Goal: Information Seeking & Learning: Find contact information

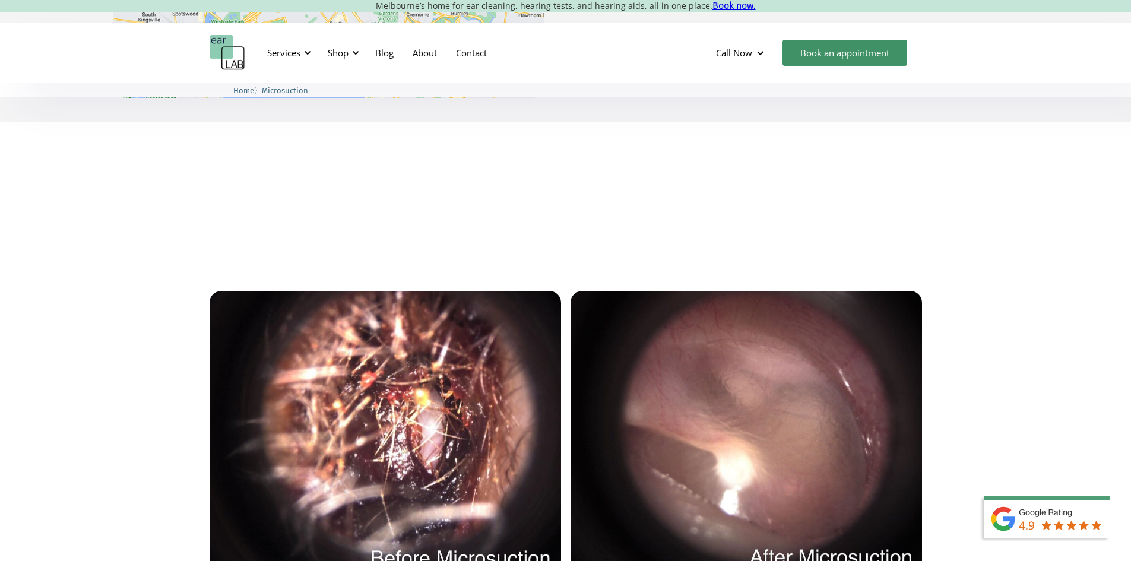
scroll to position [2035, 0]
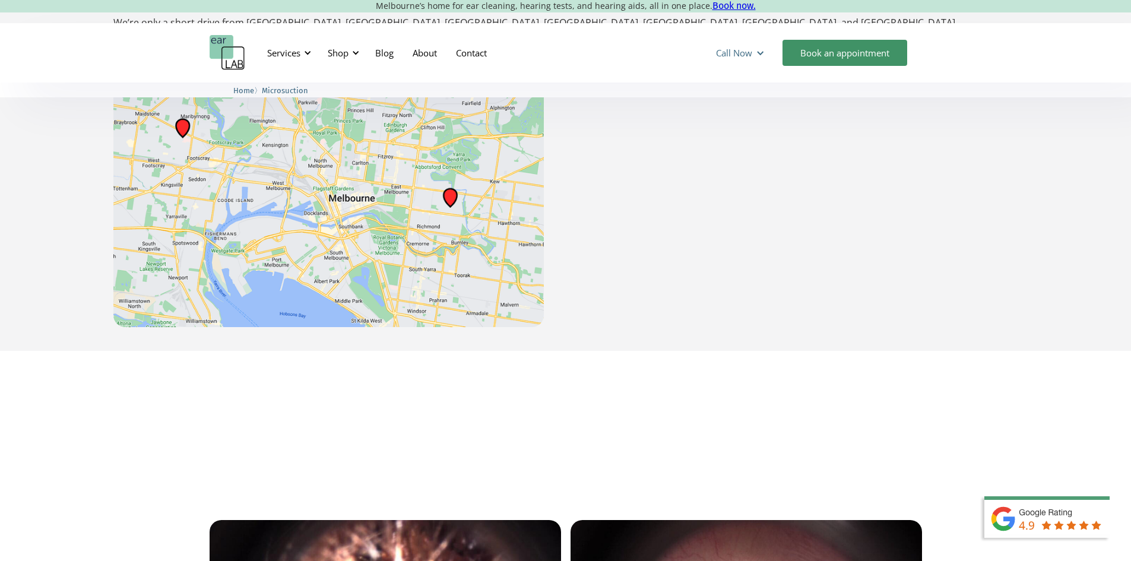
click at [759, 50] on div at bounding box center [759, 53] width 9 height 9
click at [475, 47] on link "Contact" at bounding box center [471, 53] width 50 height 34
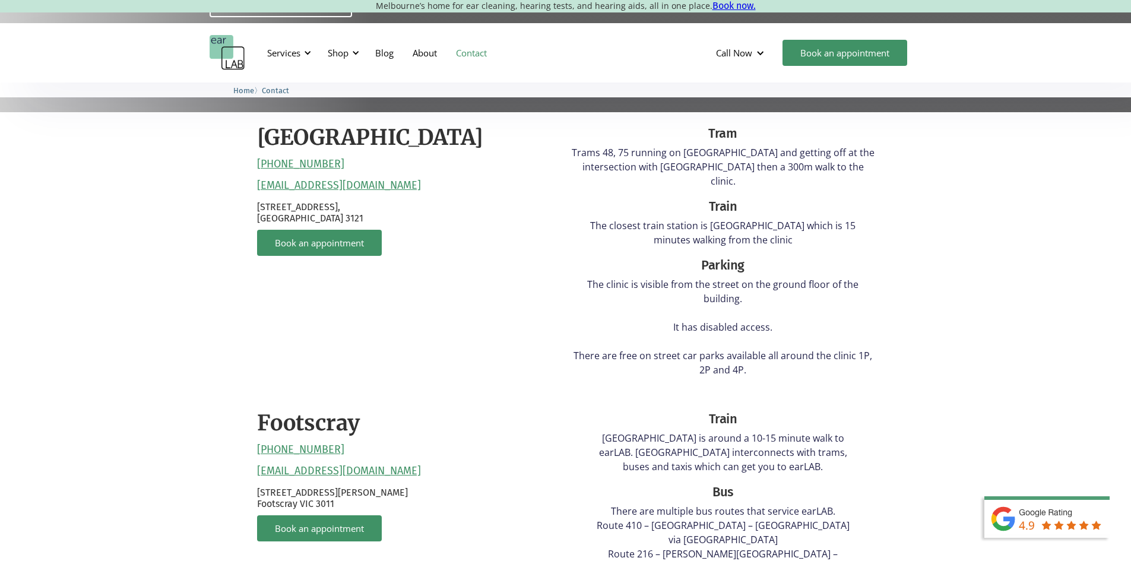
scroll to position [297, 0]
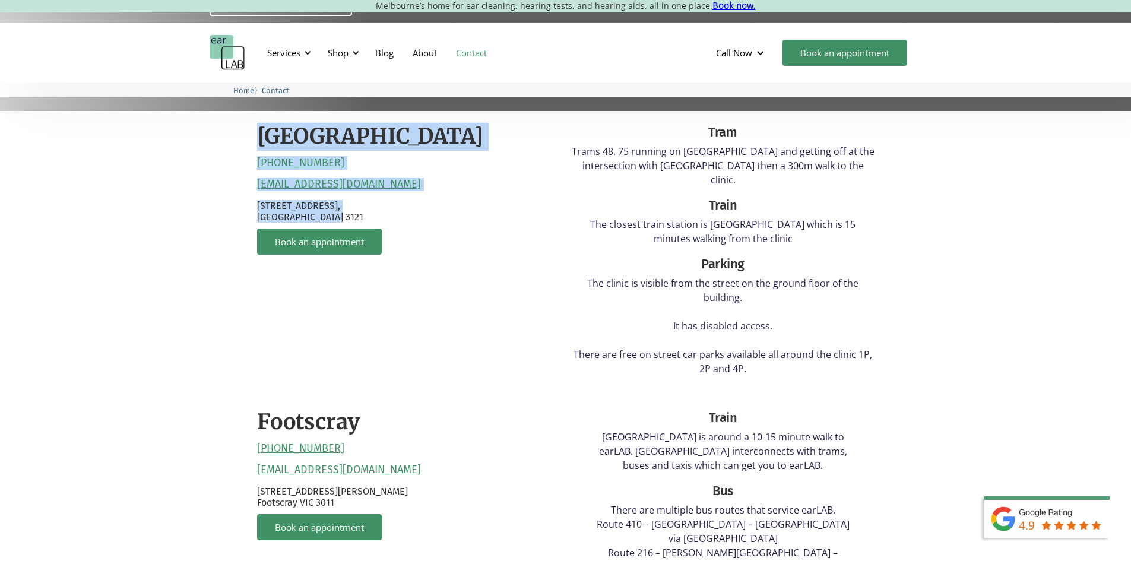
drag, startPoint x: 257, startPoint y: 132, endPoint x: 253, endPoint y: 123, distance: 9.0
click at [477, 279] on div "Richmond (03) 9428 2485 reception@earlab.com.au 132 Burnley Street, Richmond VI…" at bounding box center [408, 254] width 303 height 262
copy div "Richmond (03) 9428 2485 reception@earlab.com.au 132 Burnley Street, Richmond VI…"
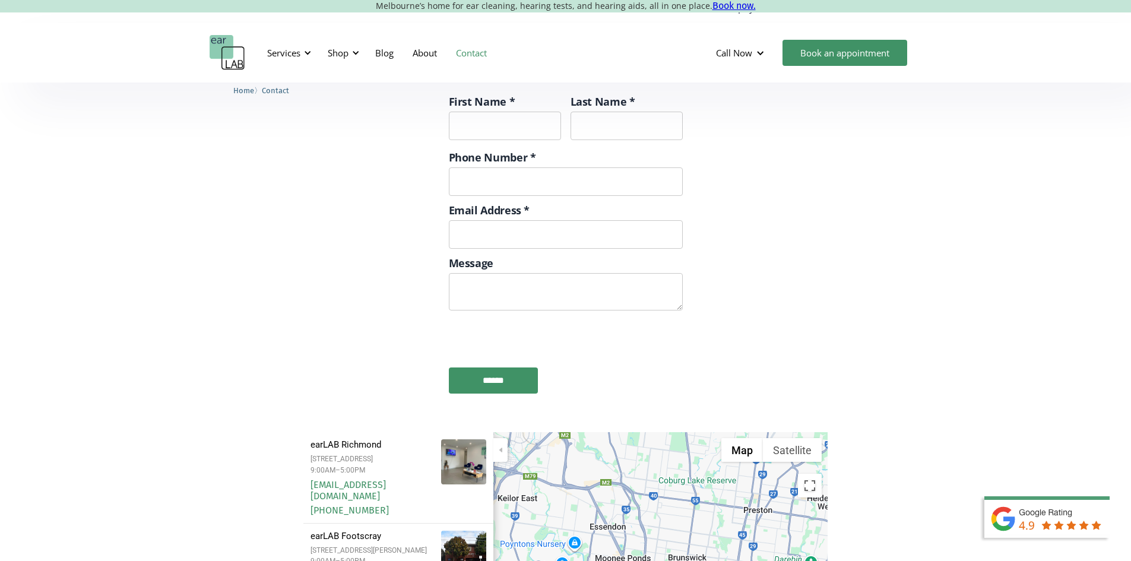
scroll to position [1365, 0]
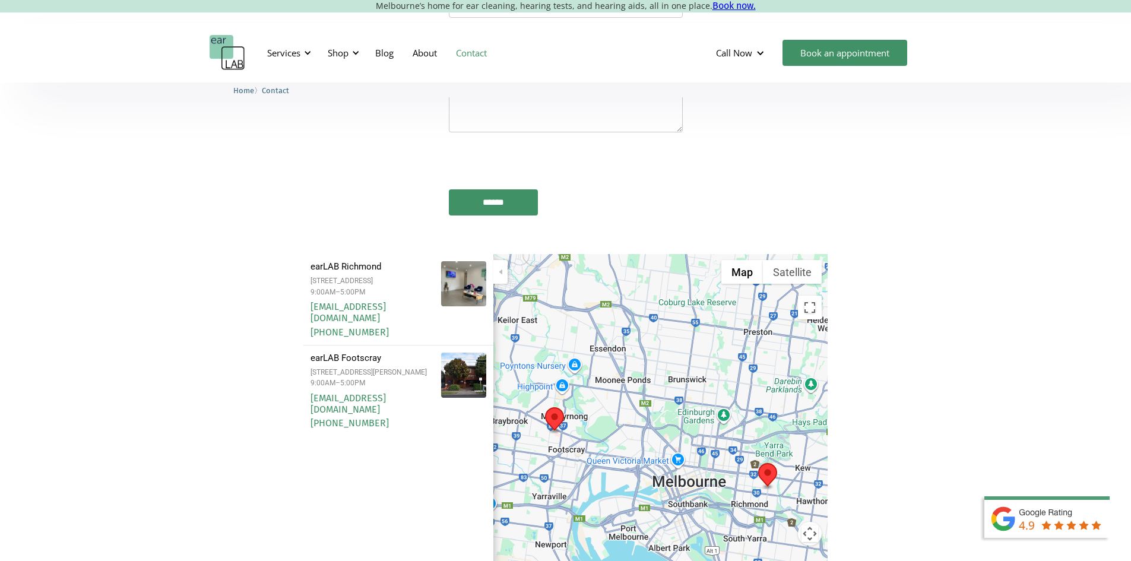
drag, startPoint x: 363, startPoint y: 202, endPoint x: 198, endPoint y: 290, distance: 187.2
click at [198, 291] on section "Filters earLAB Richmond 132 Burnley Street, Richmond, VIC 3121 Australia 9:00AM…" at bounding box center [565, 461] width 1131 height 415
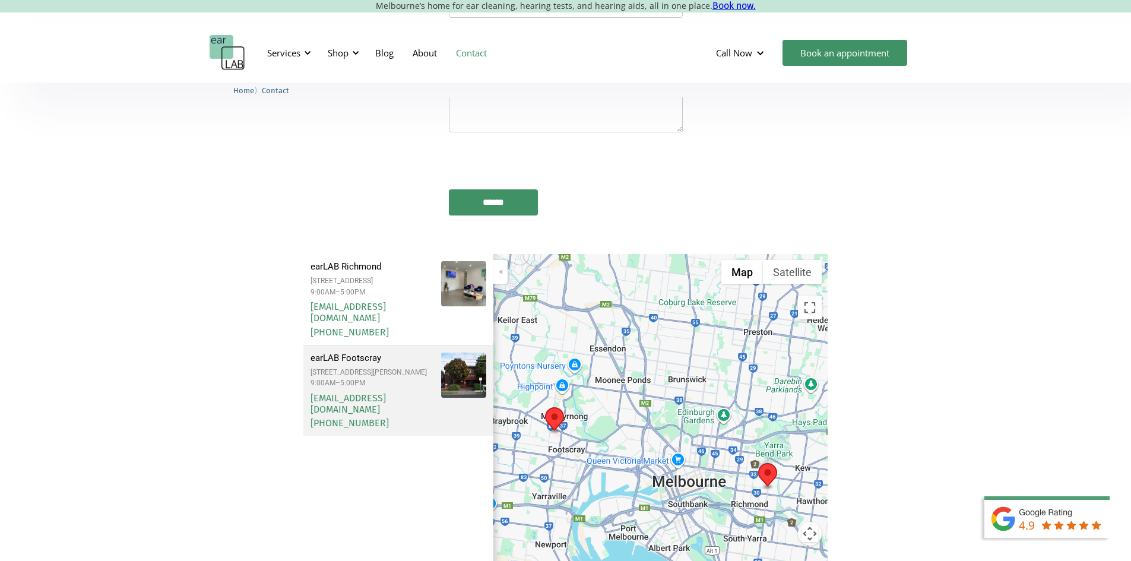
drag, startPoint x: 304, startPoint y: 190, endPoint x: 436, endPoint y: 271, distance: 154.0
click at [436, 271] on div "earLAB Richmond 132 Burnley Street, Richmond, VIC 3121 Australia 9:00AM–5:00PM …" at bounding box center [398, 345] width 190 height 182
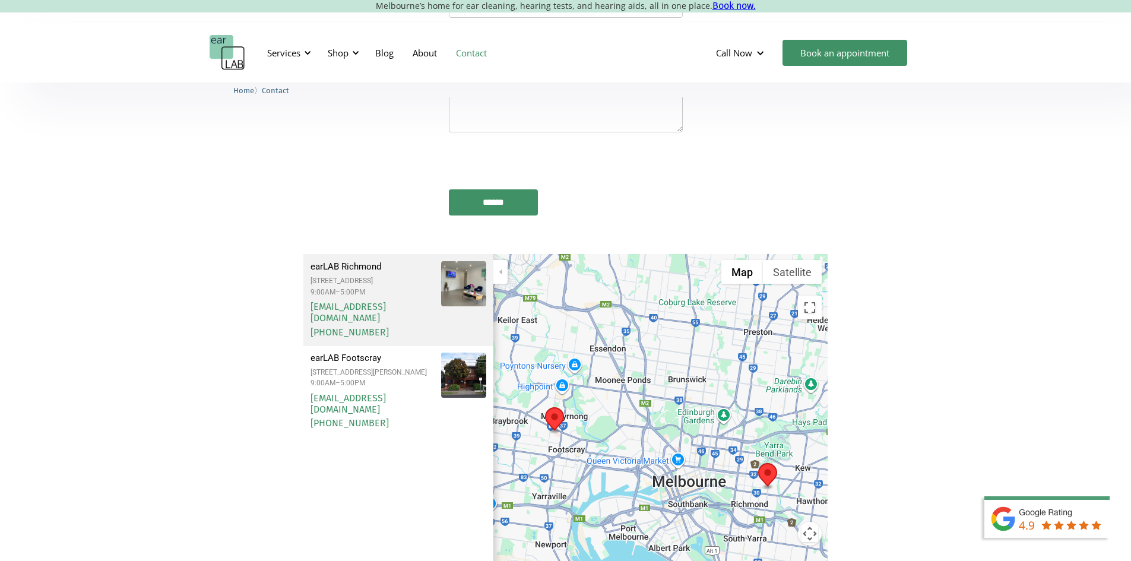
copy div "earLAB Richmond 132 Burnley Street, Richmond, VIC 3121 Australia 9:00AM–5:00PM …"
